Goal: Task Accomplishment & Management: Use online tool/utility

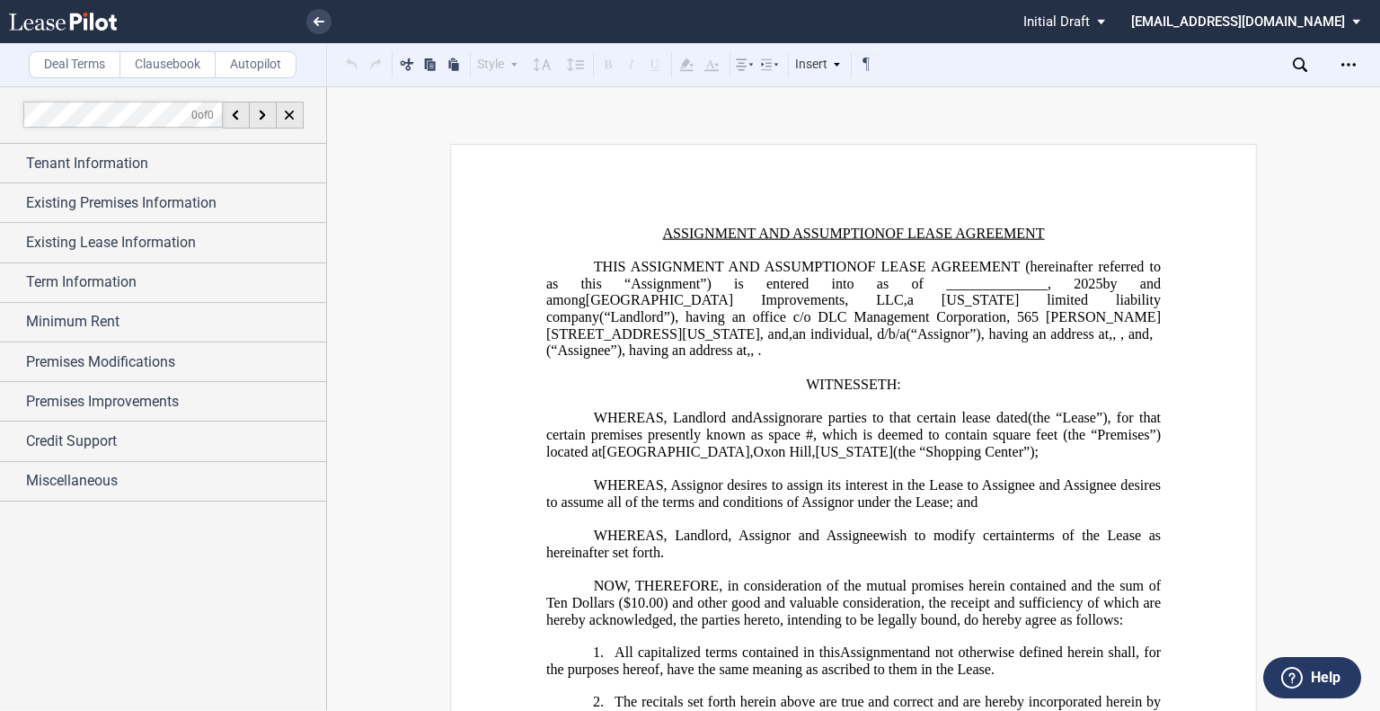
drag, startPoint x: 1067, startPoint y: 279, endPoint x: 625, endPoint y: 299, distance: 442.5
click at [625, 299] on span "[GEOGRAPHIC_DATA] Improvements, LLC" at bounding box center [745, 300] width 318 height 16
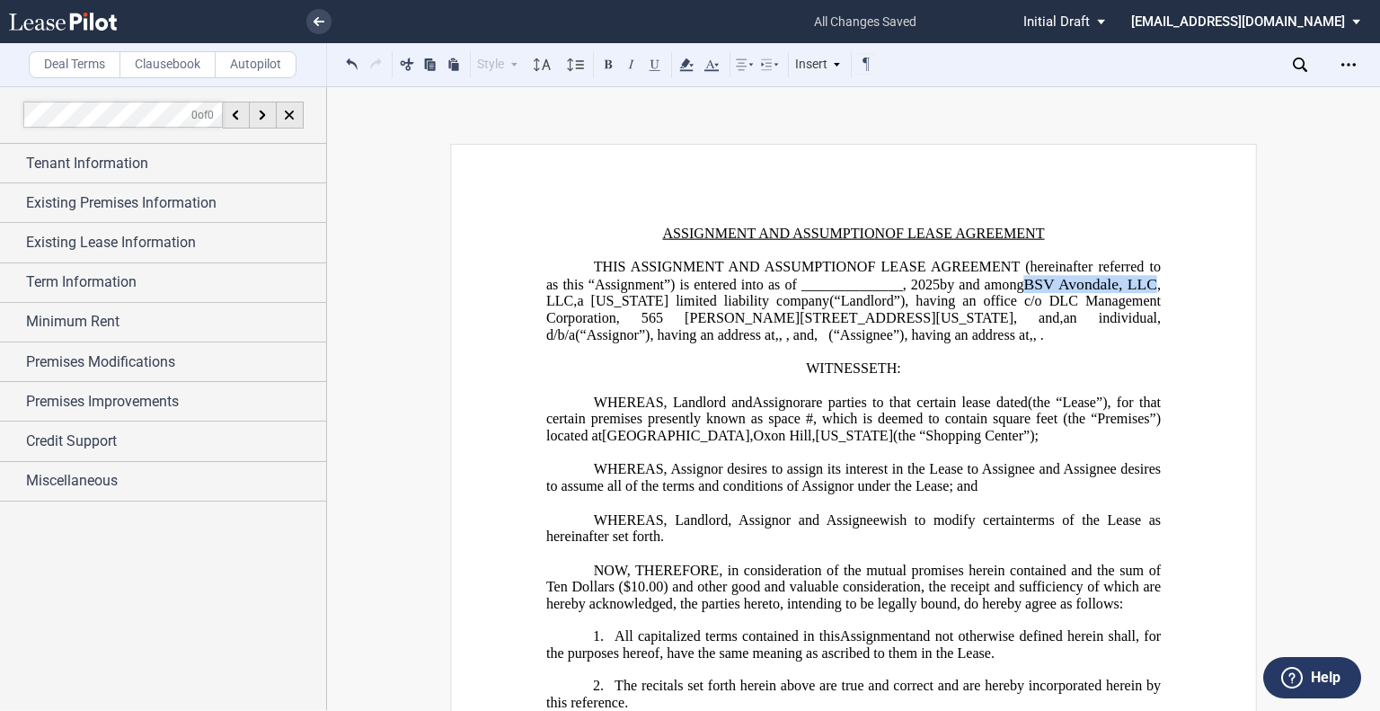
drag, startPoint x: 1022, startPoint y: 281, endPoint x: 1155, endPoint y: 285, distance: 133.0
click at [1155, 285] on span "BSV Avondale, LLC ﻿ , LLC" at bounding box center [855, 292] width 618 height 32
click at [538, 71] on icon at bounding box center [543, 65] width 22 height 22
click at [560, 205] on div "11pt" at bounding box center [568, 212] width 54 height 15
click at [568, 298] on span "﻿ BSV Avondale, LLC ﻿ ﻿ , LLC" at bounding box center [855, 291] width 618 height 32
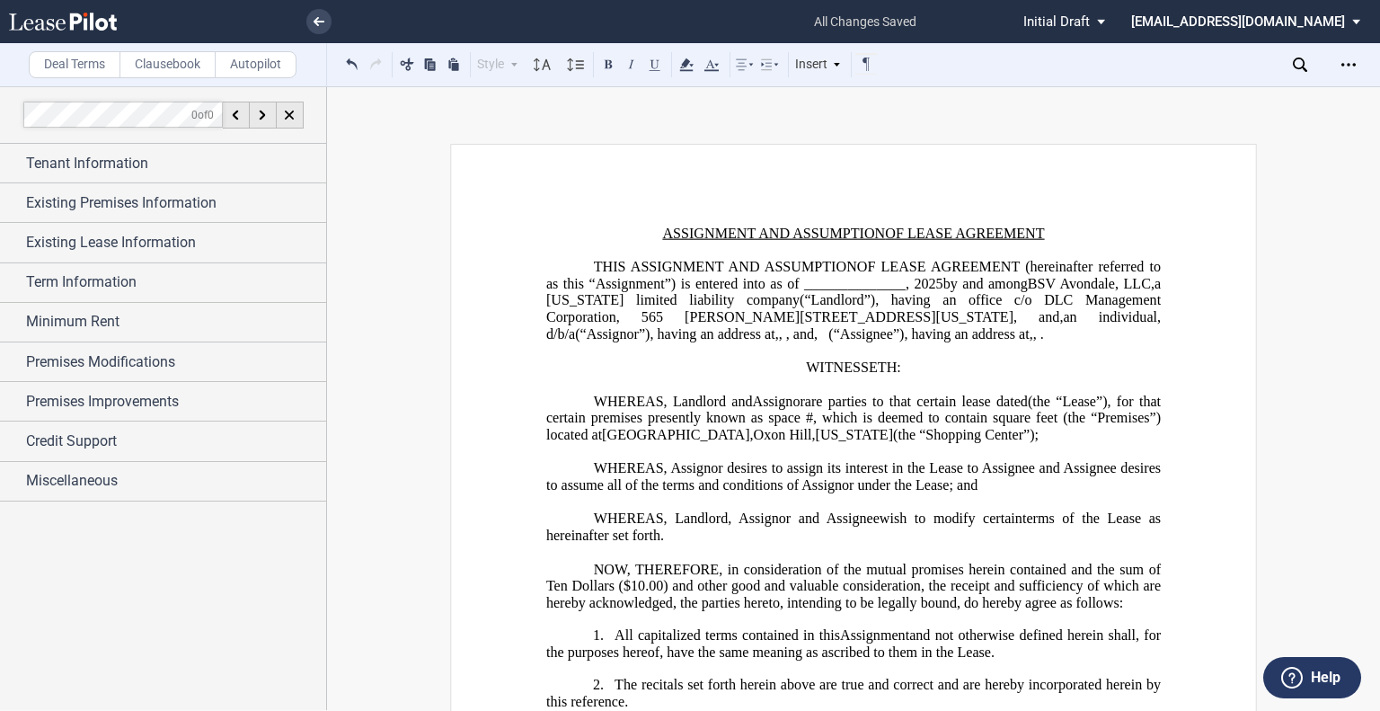
click at [1112, 284] on span "﻿ BSV Avondale, LLC" at bounding box center [1089, 283] width 123 height 16
drag, startPoint x: 573, startPoint y: 298, endPoint x: 752, endPoint y: 300, distance: 178.8
click at [752, 300] on span "OF LEASE AGREEMENT (hereinafter referred to as this “Assignment”) is entered in…" at bounding box center [855, 292] width 618 height 66
click at [317, 18] on use at bounding box center [319, 21] width 11 height 9
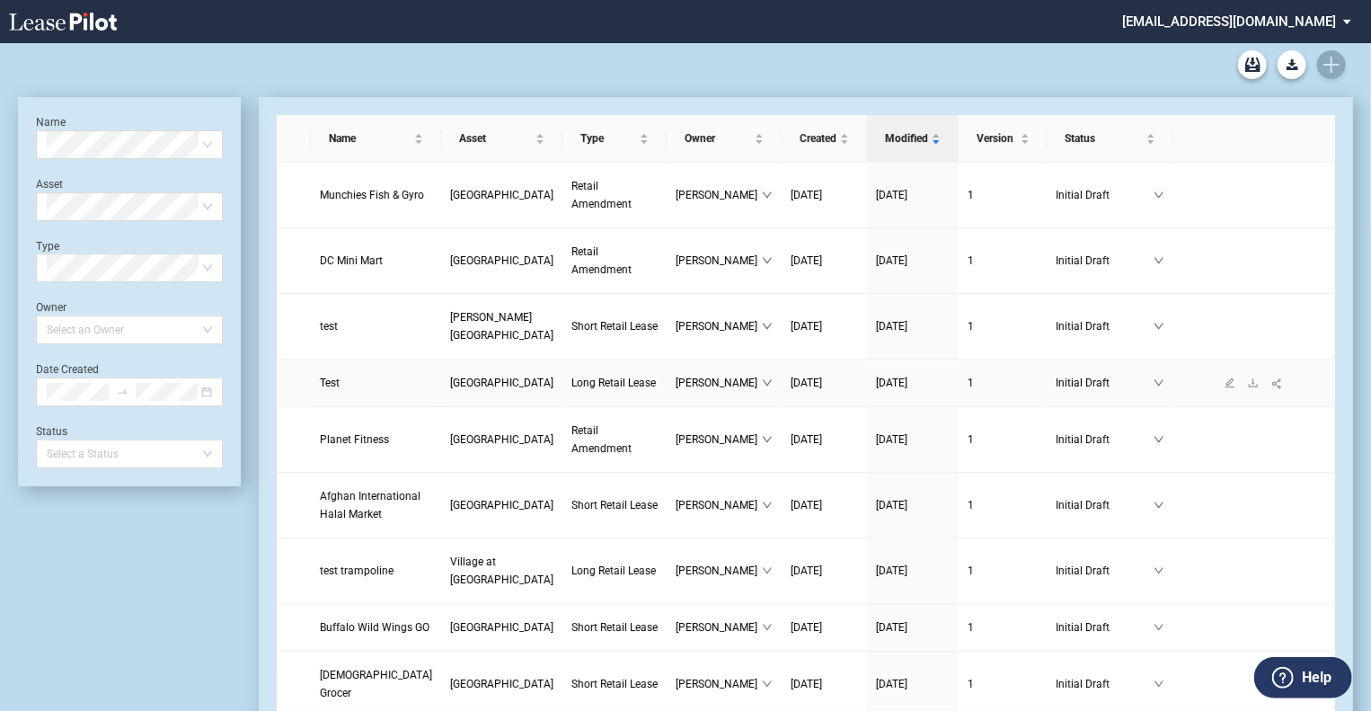
click at [450, 389] on span "[GEOGRAPHIC_DATA]" at bounding box center [501, 382] width 103 height 13
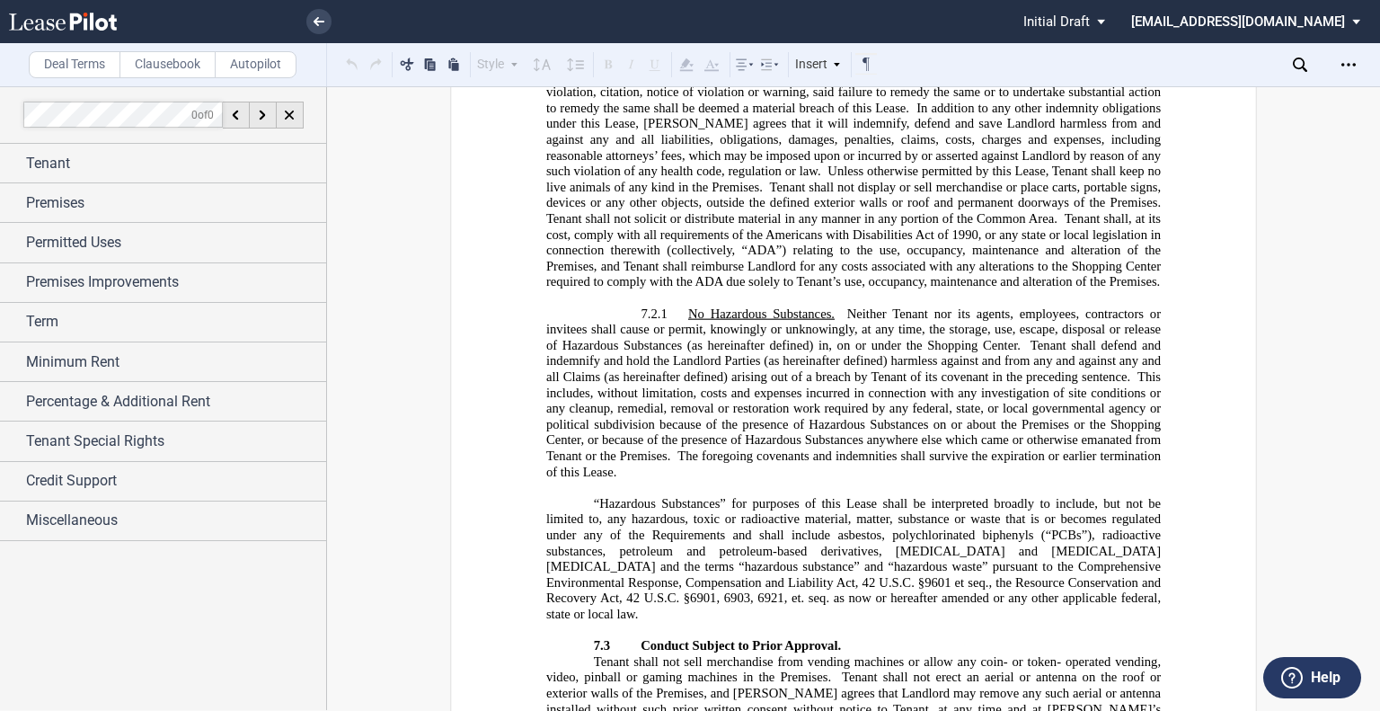
scroll to position [6634, 0]
